Goal: Transaction & Acquisition: Purchase product/service

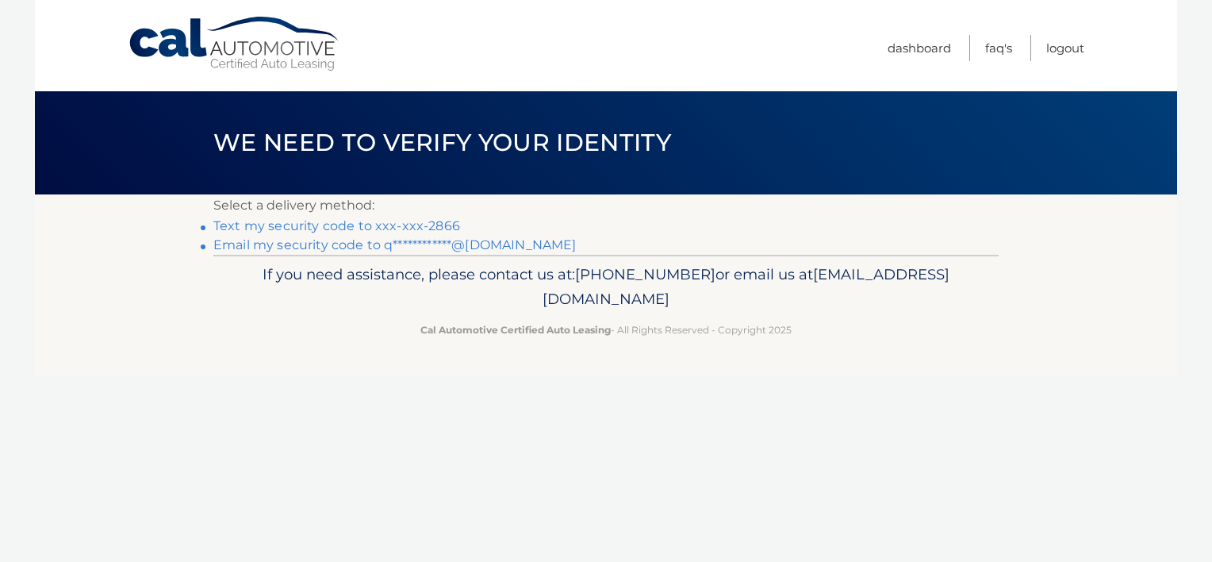
click at [396, 222] on link "Text my security code to xxx-xxx-2866" at bounding box center [336, 225] width 247 height 15
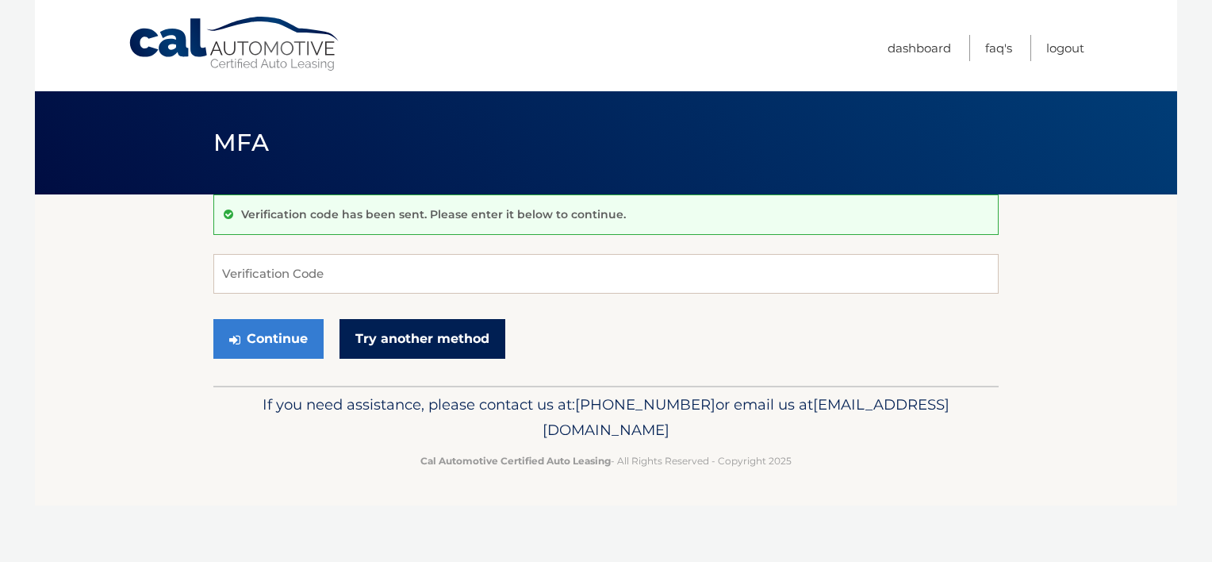
click at [406, 342] on link "Try another method" at bounding box center [422, 339] width 166 height 40
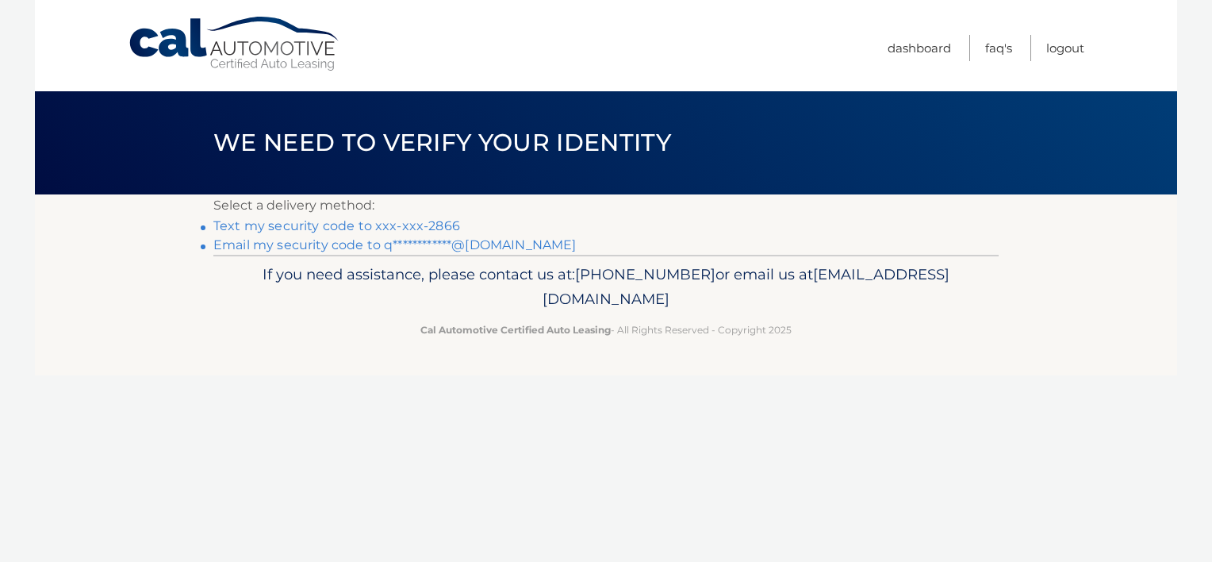
click at [308, 228] on link "Text my security code to xxx-xxx-2866" at bounding box center [336, 225] width 247 height 15
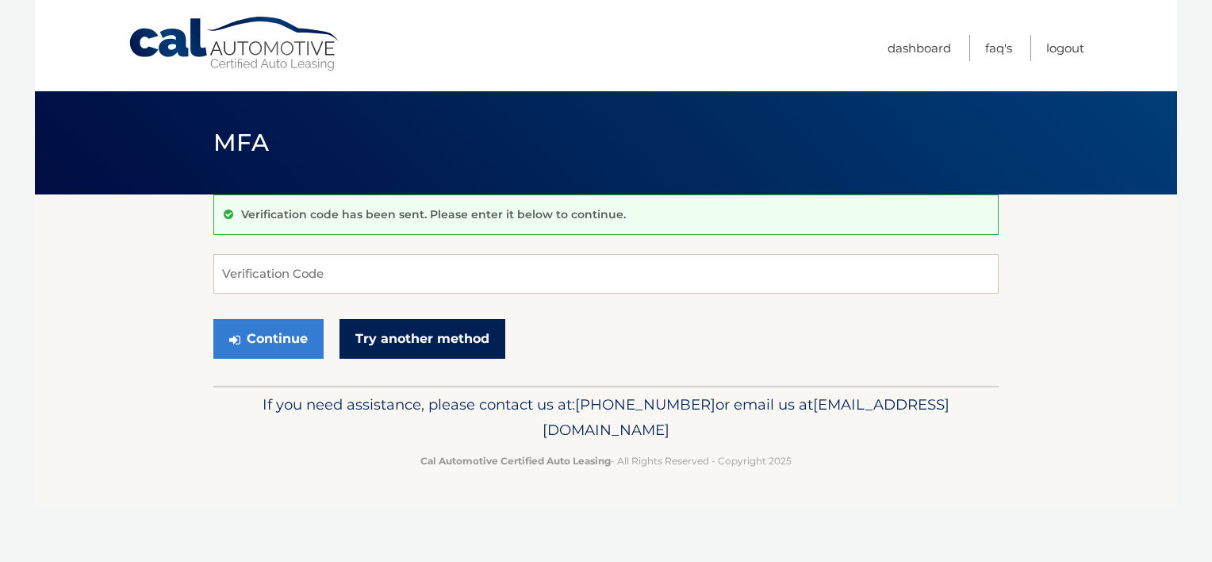
click at [386, 343] on link "Try another method" at bounding box center [422, 339] width 166 height 40
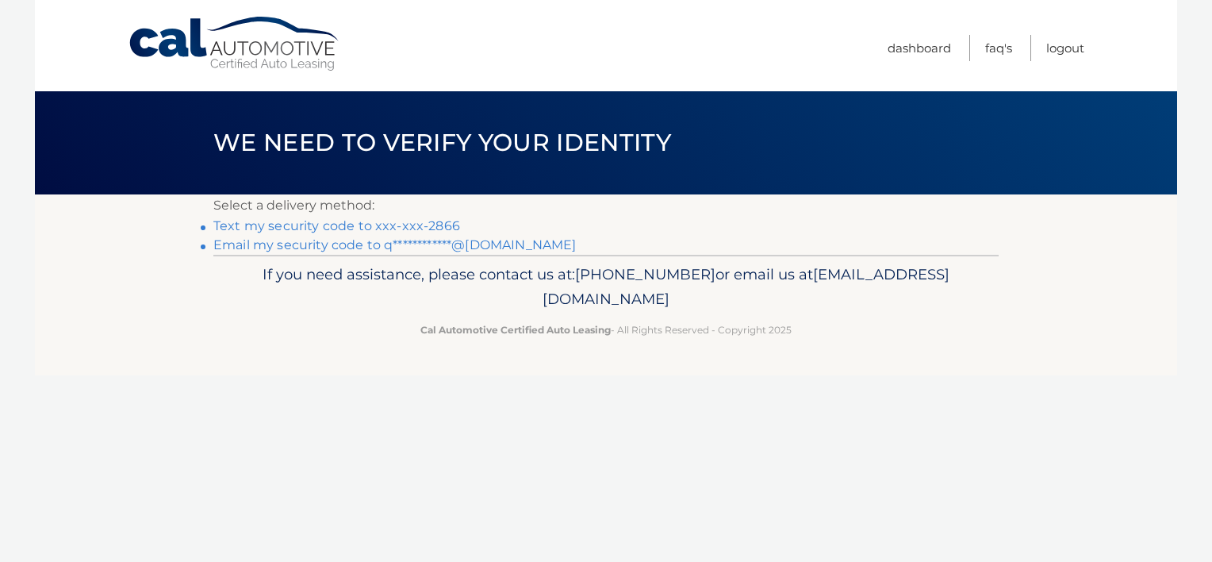
click at [295, 244] on link "**********" at bounding box center [394, 244] width 362 height 15
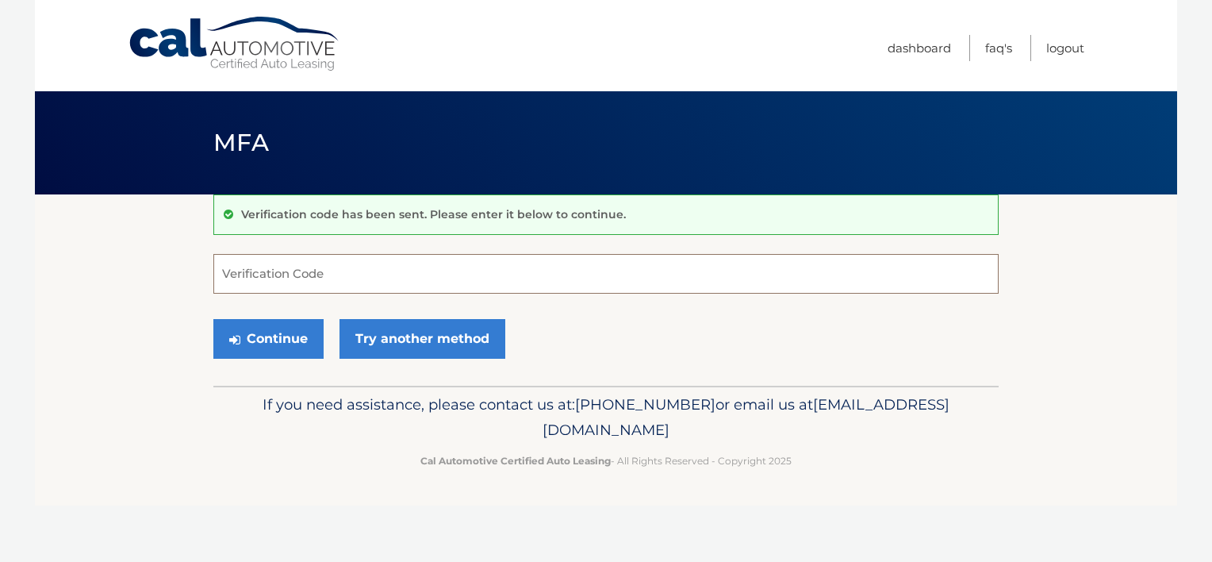
click at [300, 276] on input "Verification Code" at bounding box center [605, 274] width 785 height 40
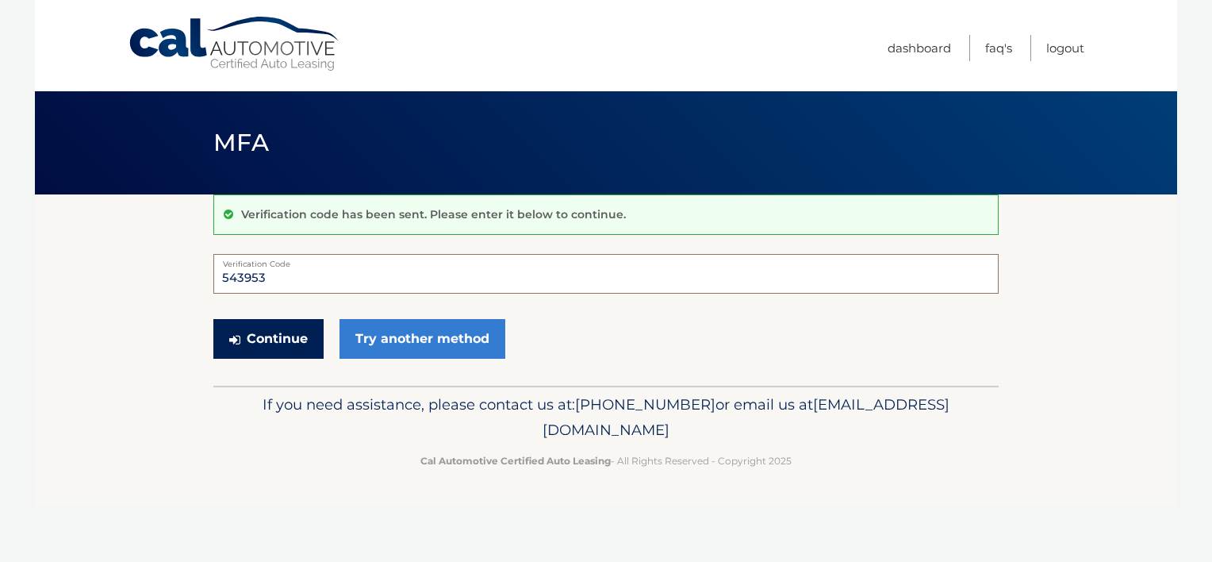
type input "543953"
click at [254, 332] on button "Continue" at bounding box center [268, 339] width 110 height 40
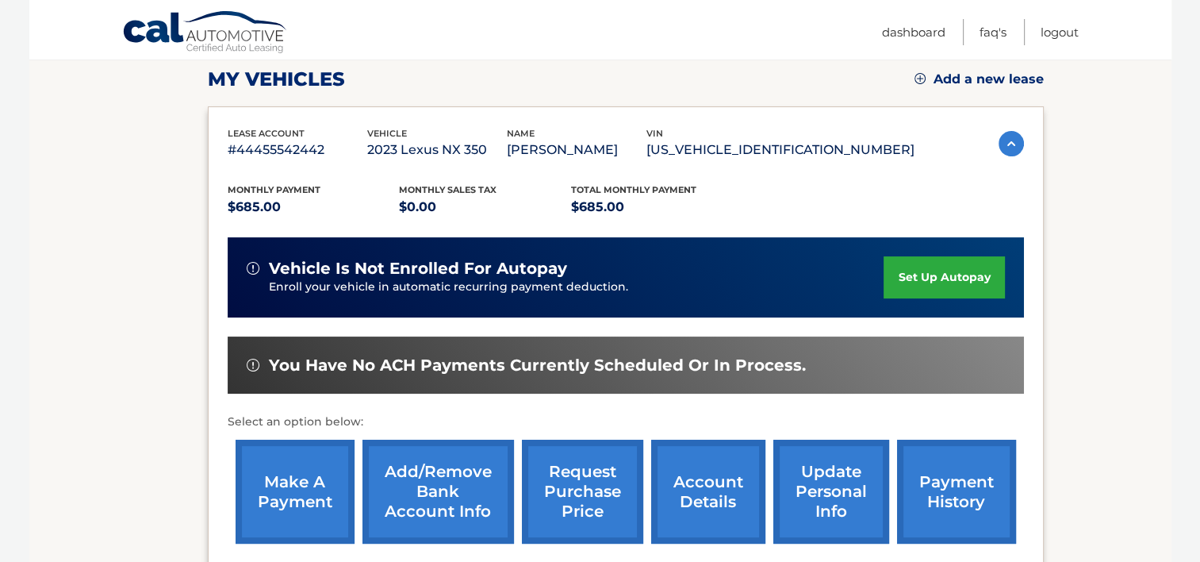
scroll to position [254, 0]
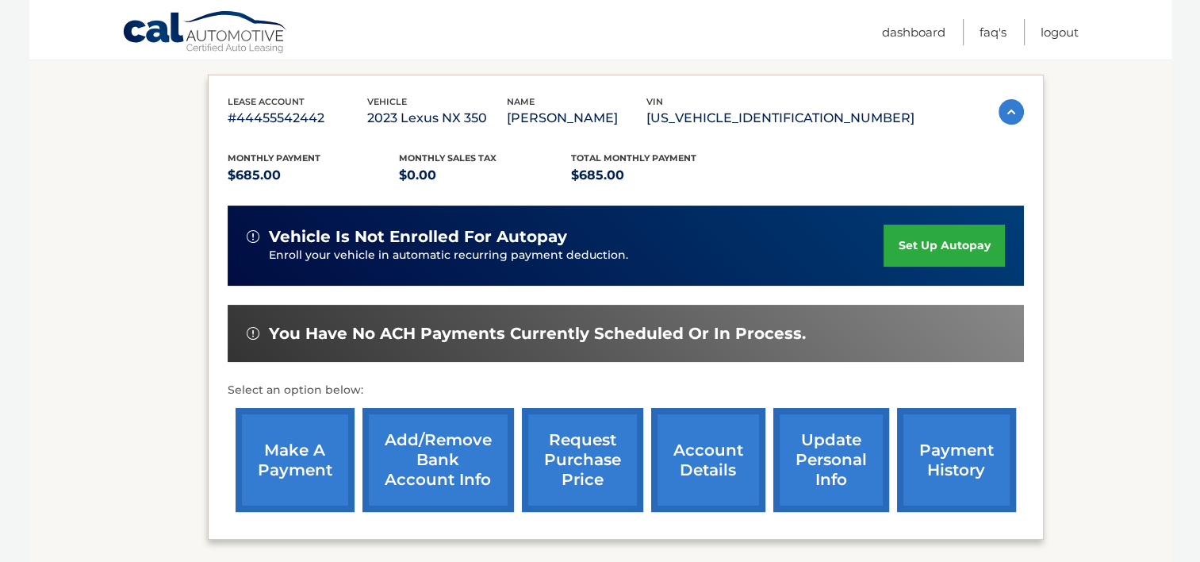
click at [287, 470] on link "make a payment" at bounding box center [295, 460] width 119 height 104
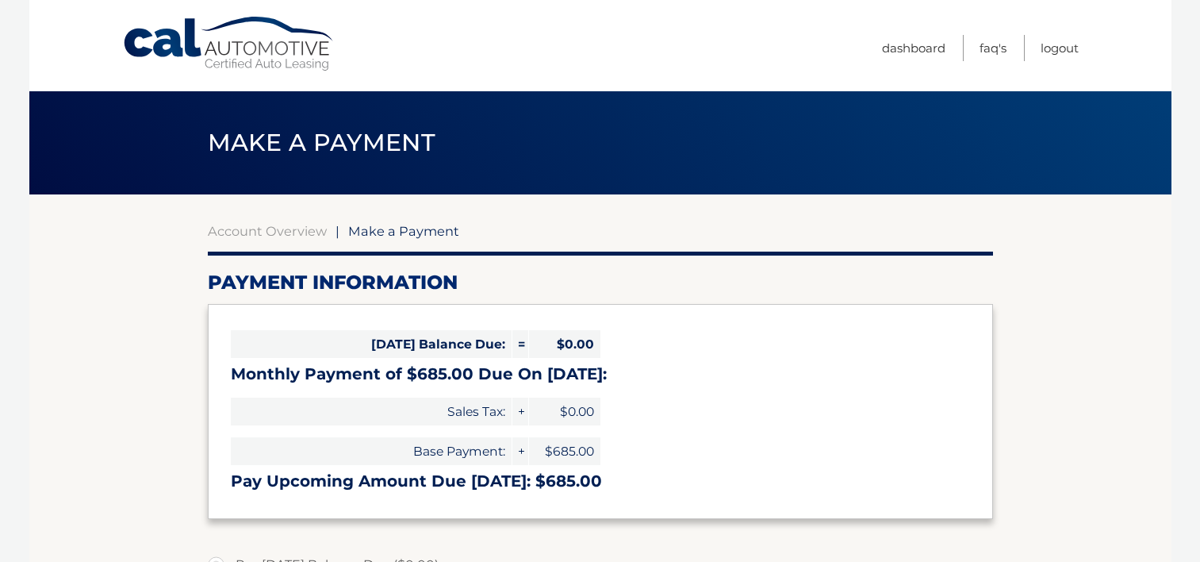
select select "NjU5M2MxOTYtODUwMi00OGI3LTkxMTgtM2E3MjFhZTYxOWEx"
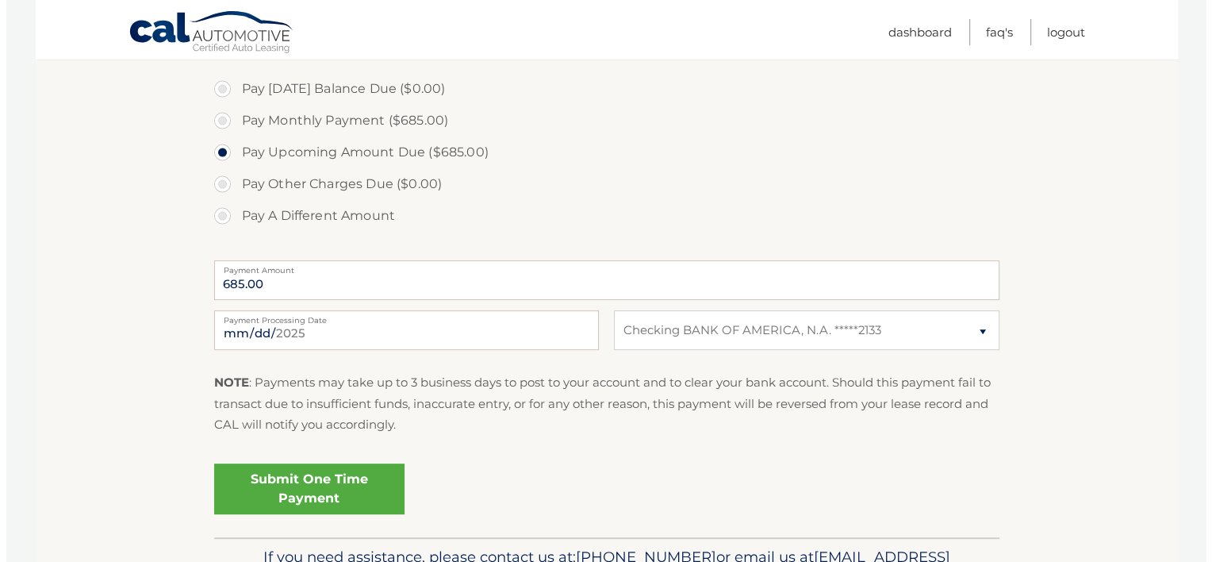
scroll to position [508, 0]
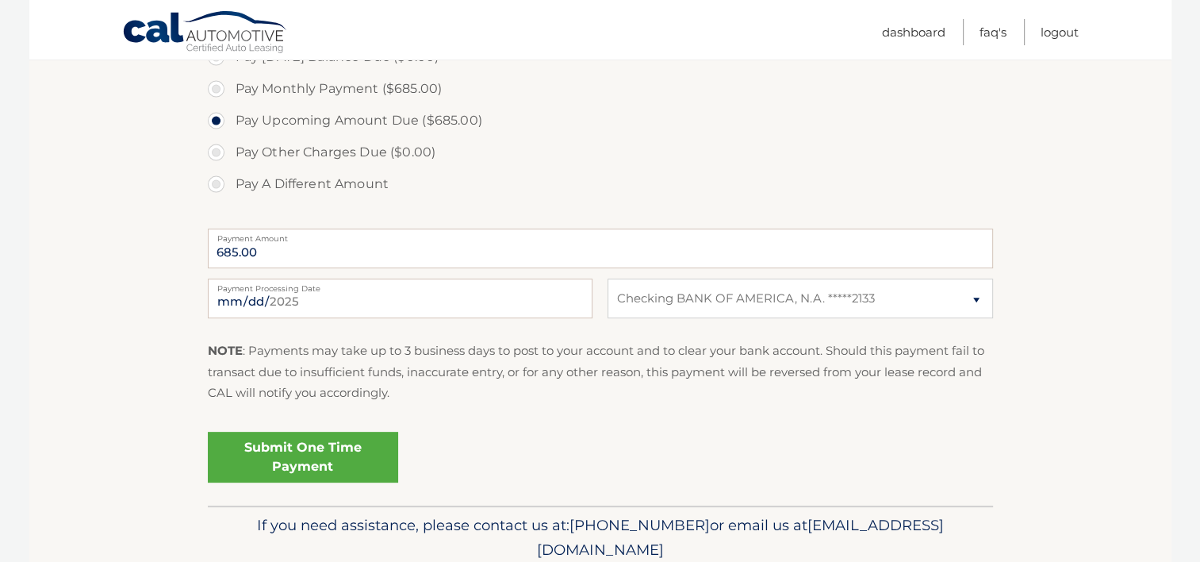
click at [358, 454] on link "Submit One Time Payment" at bounding box center [303, 456] width 190 height 51
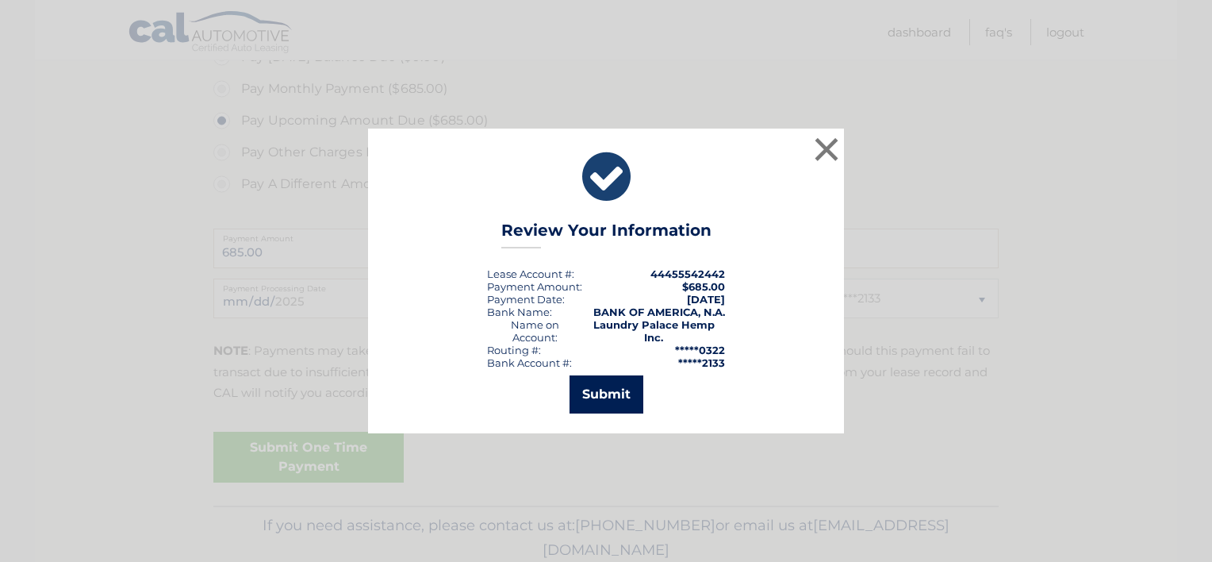
click at [591, 381] on button "Submit" at bounding box center [606, 394] width 74 height 38
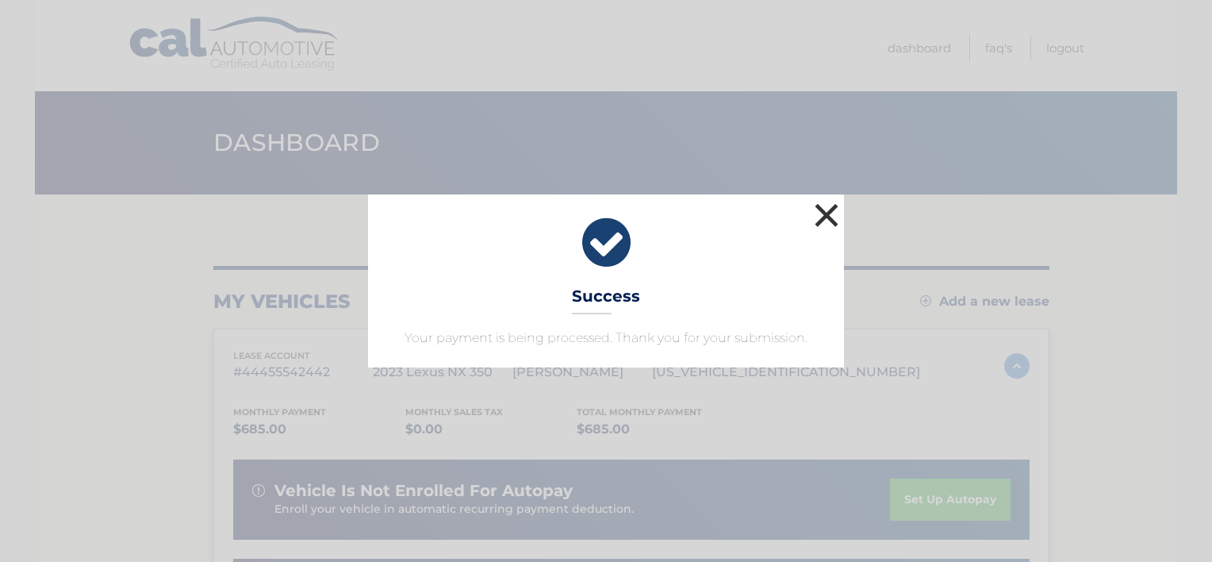
click at [827, 210] on button "×" at bounding box center [827, 215] width 32 height 32
